Goal: Transaction & Acquisition: Purchase product/service

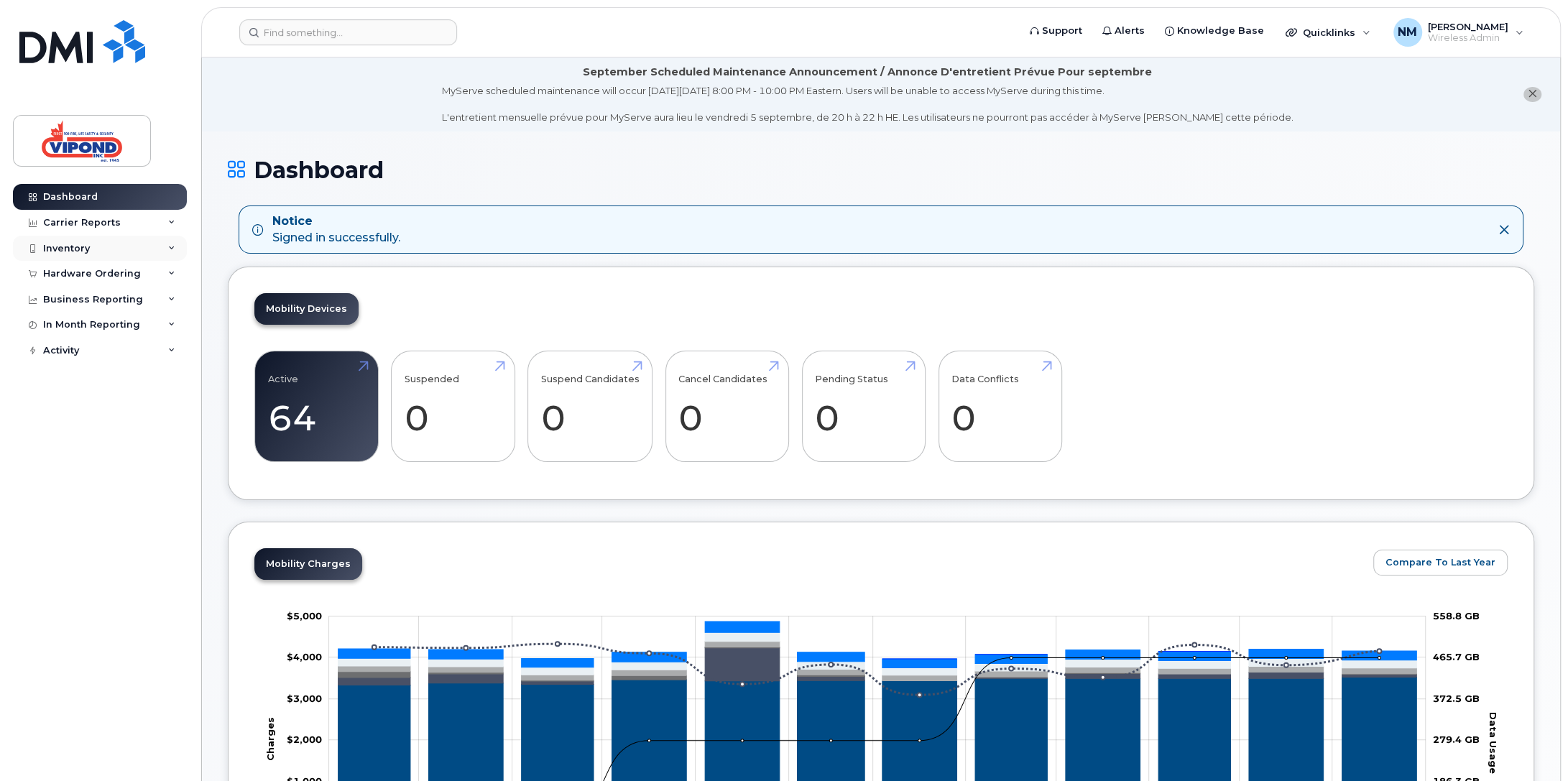
click at [77, 245] on div "Inventory" at bounding box center [66, 248] width 46 height 12
click at [80, 355] on div "Hardware Ordering" at bounding box center [92, 356] width 98 height 12
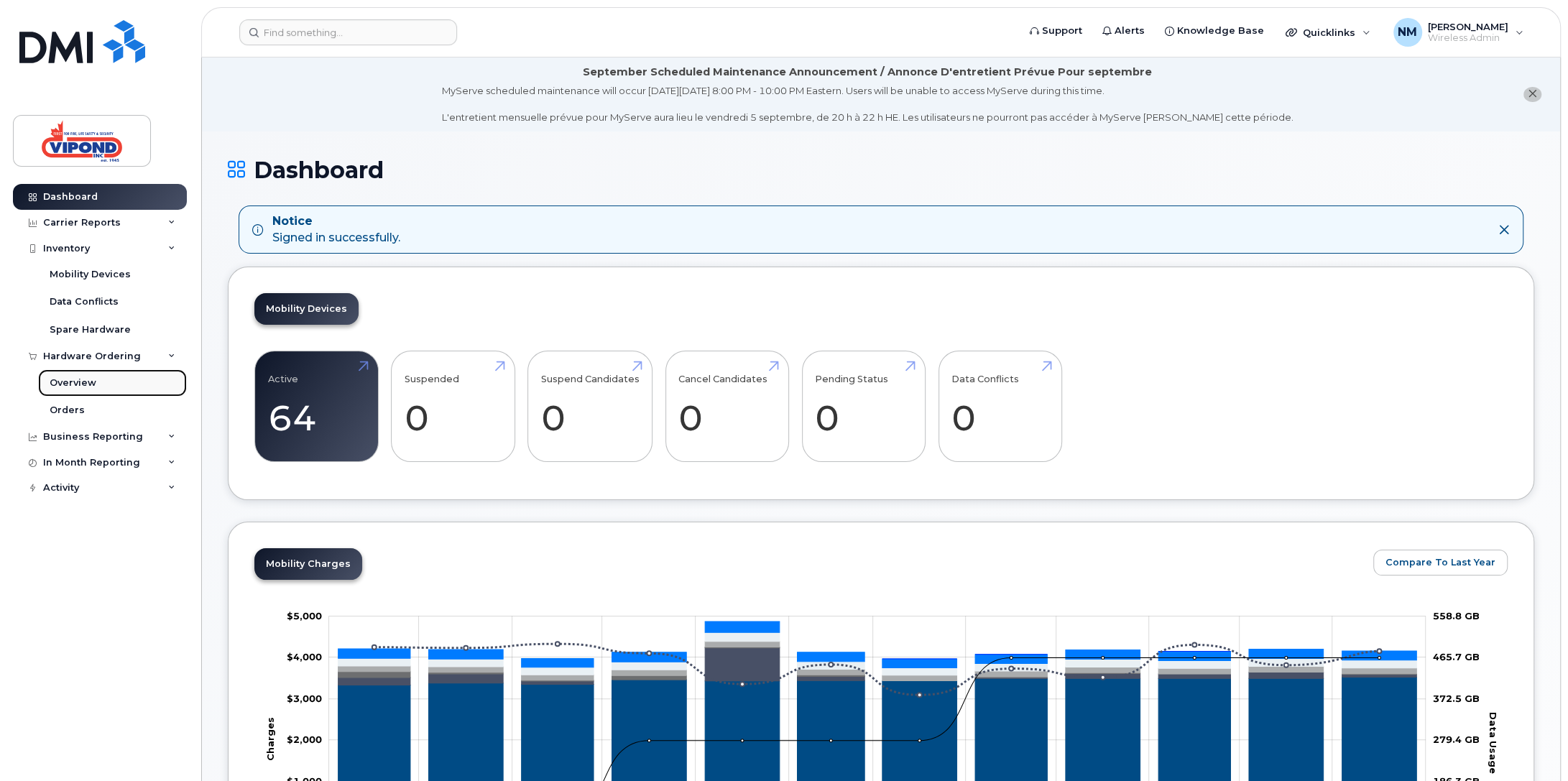
click at [70, 376] on div "Overview" at bounding box center [73, 382] width 46 height 13
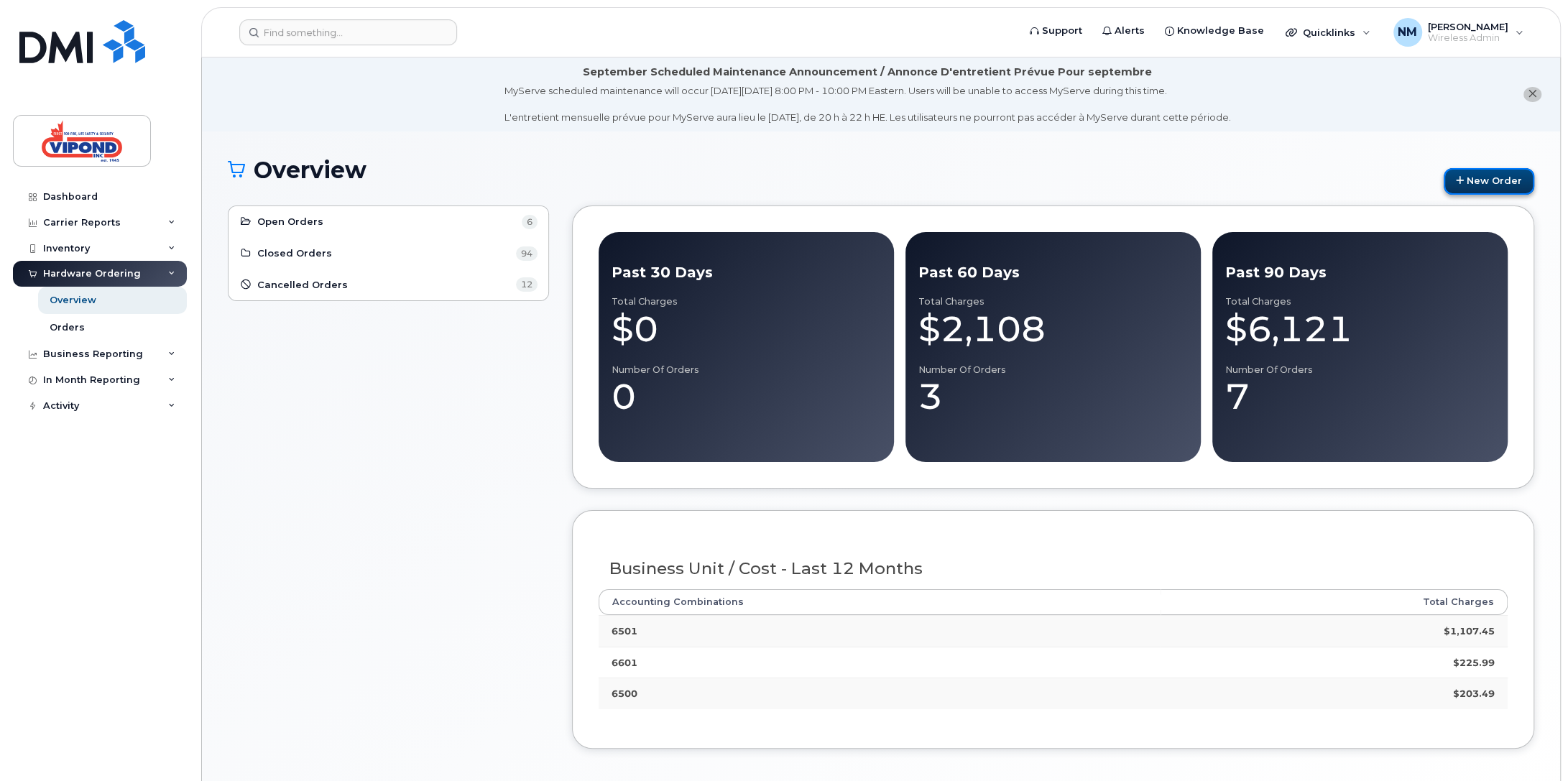
click at [1482, 179] on link "New Order" at bounding box center [1490, 181] width 91 height 27
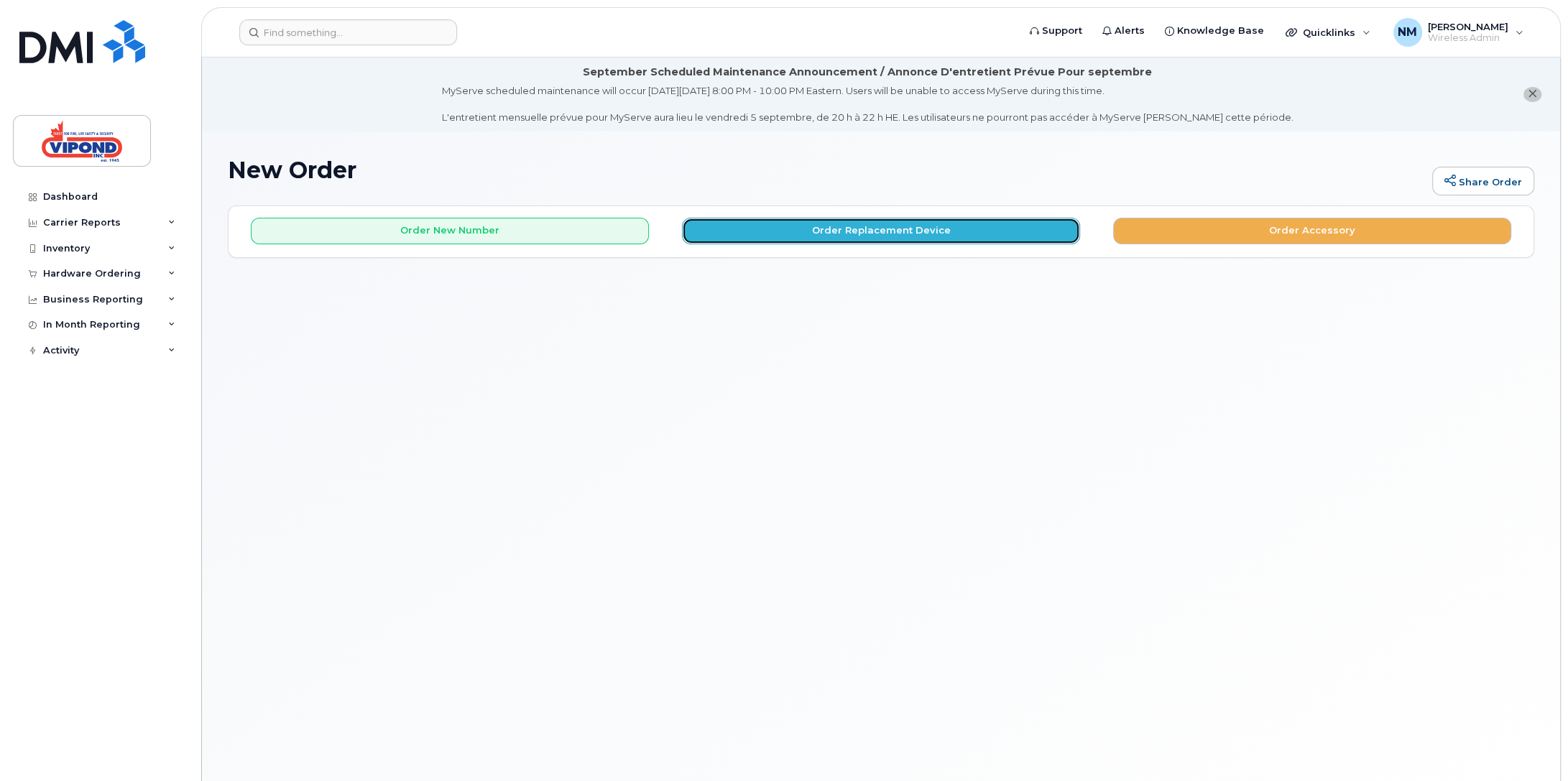
click at [818, 229] on button "Order Replacement Device" at bounding box center [880, 231] width 398 height 27
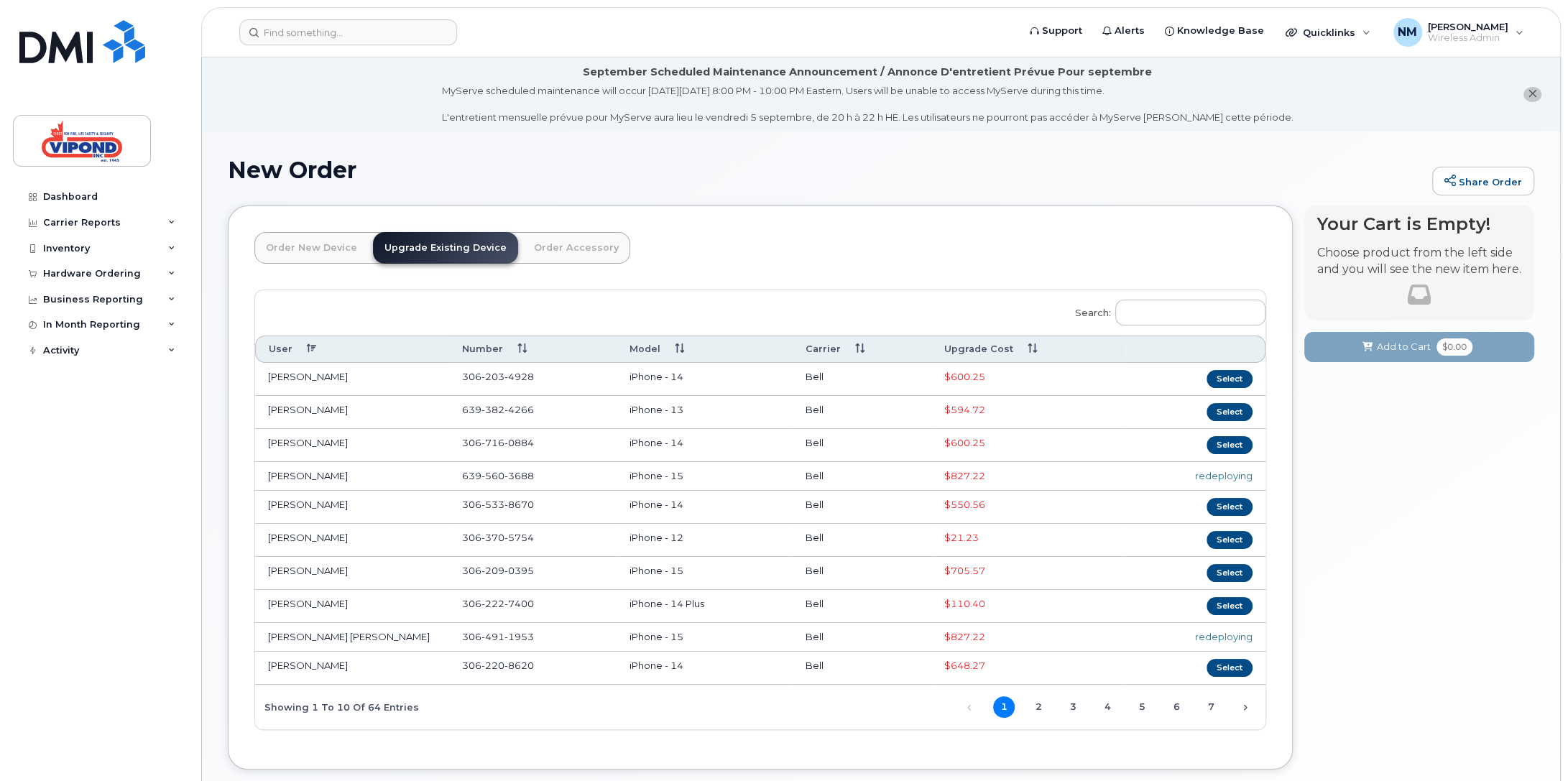
click at [1015, 355] on th "Upgrade Cost" at bounding box center [1029, 349] width 194 height 27
